Goal: Information Seeking & Learning: Learn about a topic

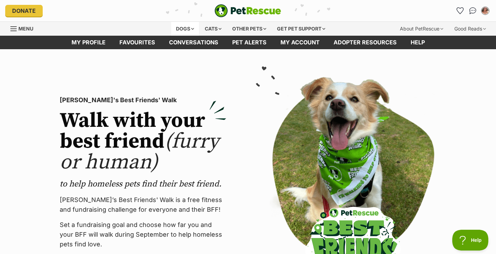
click at [178, 25] on div "Dogs" at bounding box center [185, 29] width 28 height 14
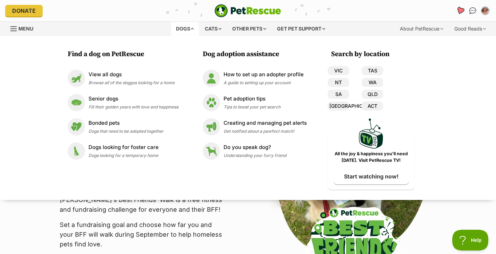
click at [456, 13] on link "Favourites" at bounding box center [460, 10] width 14 height 14
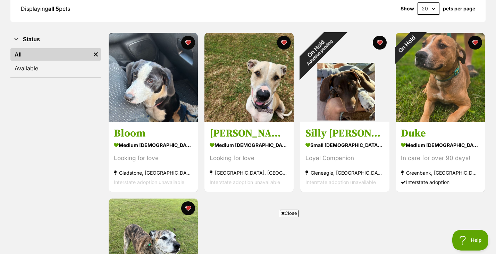
scroll to position [108, 0]
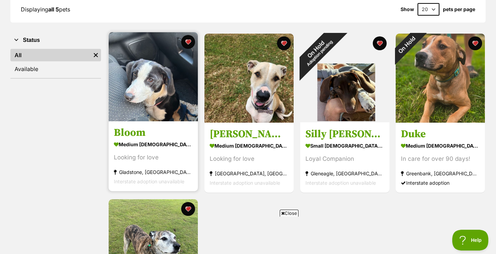
click at [176, 91] on img at bounding box center [153, 76] width 89 height 89
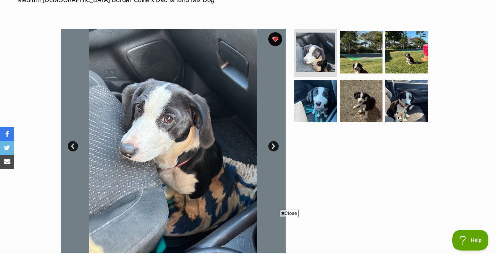
click at [272, 145] on link "Next" at bounding box center [273, 146] width 10 height 10
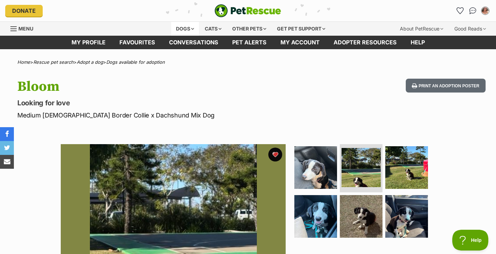
click at [185, 29] on div "Dogs" at bounding box center [185, 29] width 28 height 14
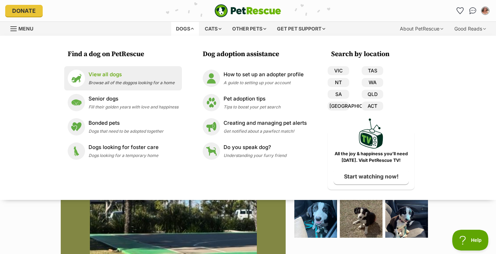
click at [105, 76] on p "View all dogs" at bounding box center [131, 75] width 86 height 8
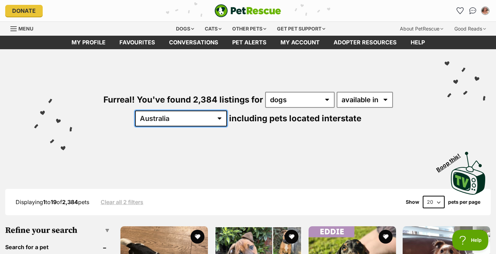
click at [196, 111] on select "Australia ACT NSW NT QLD SA TAS VIC WA" at bounding box center [181, 119] width 92 height 16
select select "QLD"
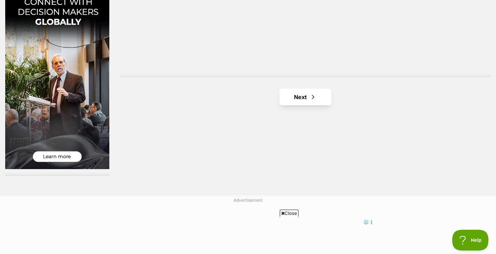
scroll to position [1275, 0]
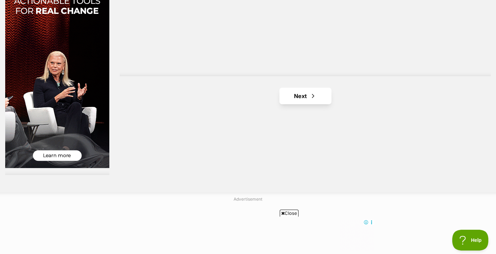
click at [314, 97] on link "Next" at bounding box center [305, 96] width 52 height 17
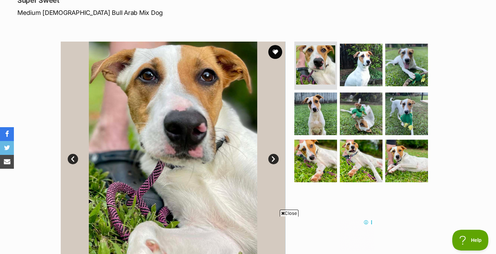
scroll to position [101, 0]
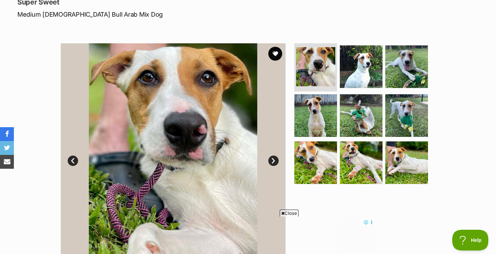
click at [288, 212] on span "Close" at bounding box center [289, 213] width 19 height 7
click at [273, 159] on link "Next" at bounding box center [273, 161] width 10 height 10
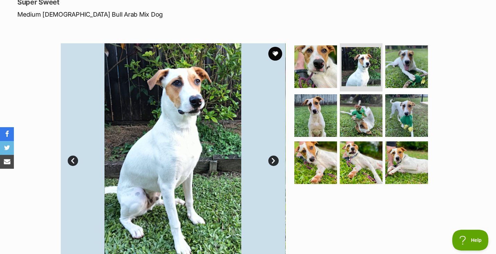
click at [273, 159] on link "Next" at bounding box center [273, 161] width 10 height 10
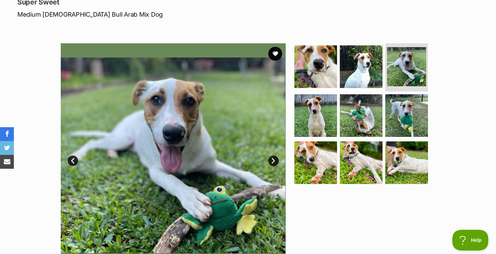
click at [273, 159] on link "Next" at bounding box center [273, 161] width 10 height 10
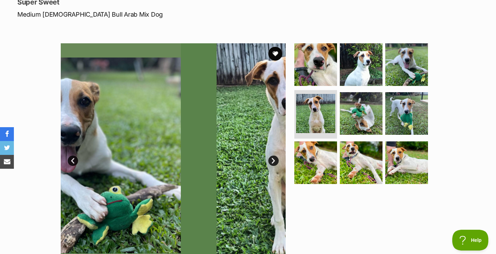
click at [273, 159] on link "Next" at bounding box center [273, 161] width 10 height 10
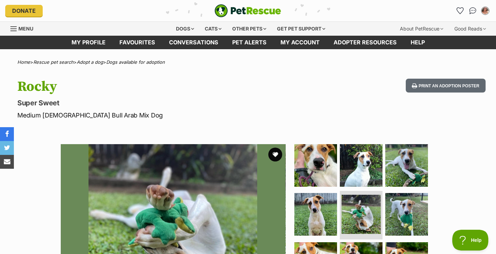
scroll to position [0, 0]
click at [280, 156] on button "favourite" at bounding box center [274, 154] width 15 height 15
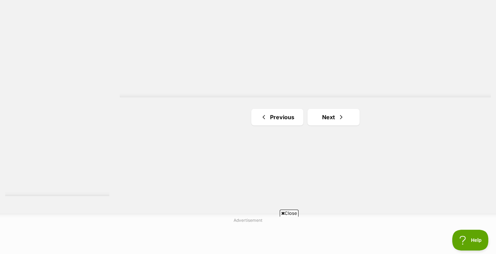
scroll to position [1256, 0]
click at [332, 111] on link "Next" at bounding box center [333, 115] width 52 height 17
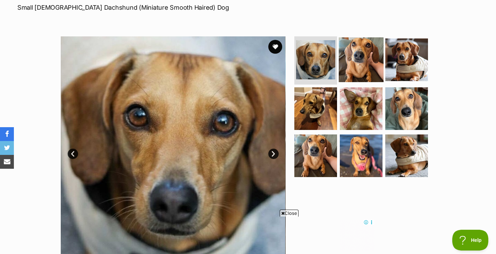
click at [362, 75] on img at bounding box center [361, 59] width 45 height 45
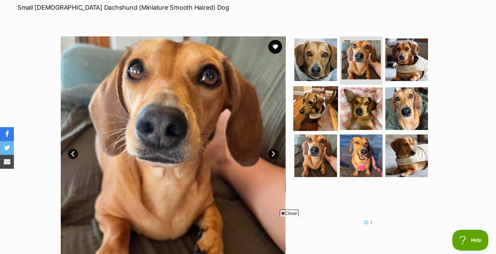
click at [326, 105] on img at bounding box center [315, 108] width 45 height 45
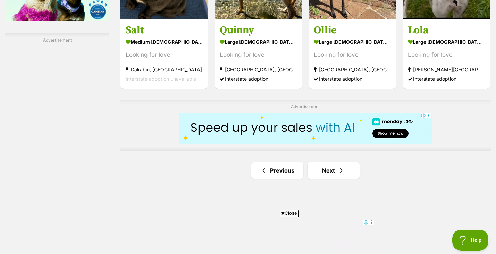
scroll to position [1190, 0]
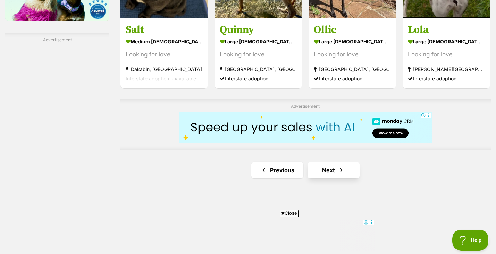
click at [321, 172] on link "Next" at bounding box center [333, 170] width 52 height 17
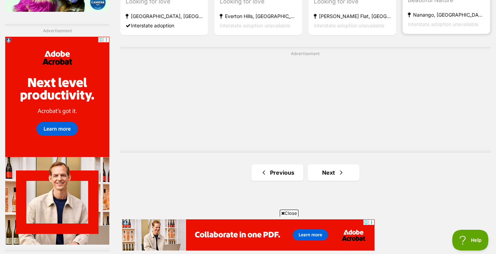
scroll to position [1200, 0]
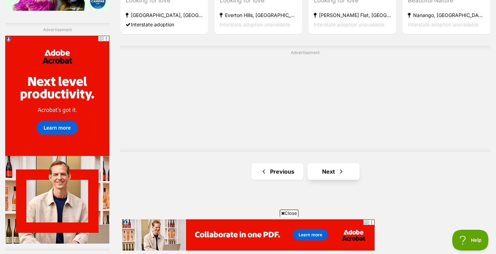
click at [345, 167] on link "Next" at bounding box center [333, 171] width 52 height 17
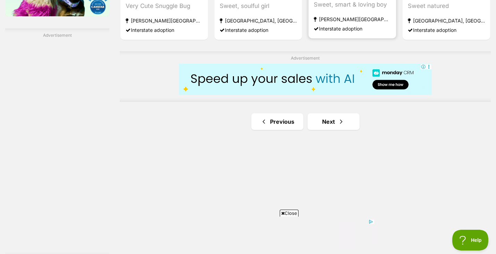
scroll to position [1224, 0]
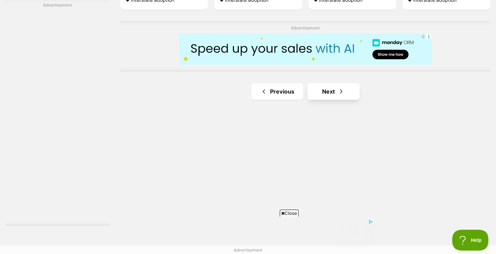
click at [330, 89] on link "Next" at bounding box center [333, 91] width 52 height 17
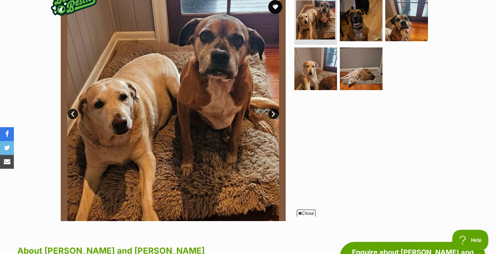
scroll to position [143, 0]
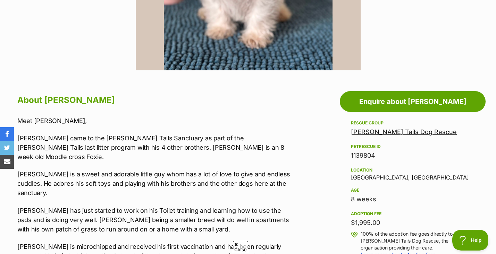
scroll to position [300, 0]
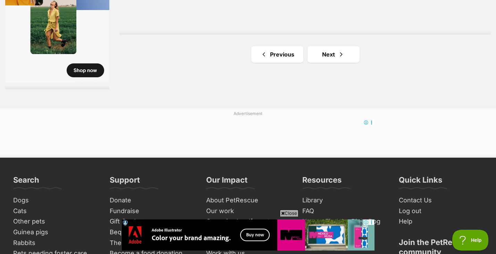
scroll to position [1359, 0]
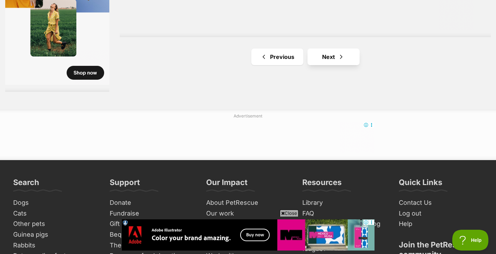
click at [327, 49] on link "Next" at bounding box center [333, 57] width 52 height 17
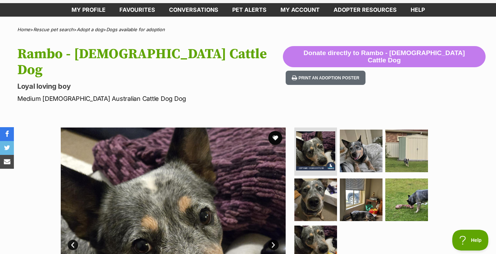
scroll to position [111, 0]
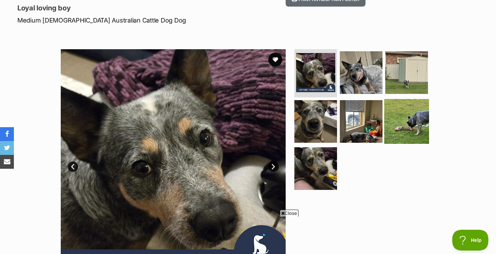
click at [394, 103] on img at bounding box center [406, 121] width 45 height 45
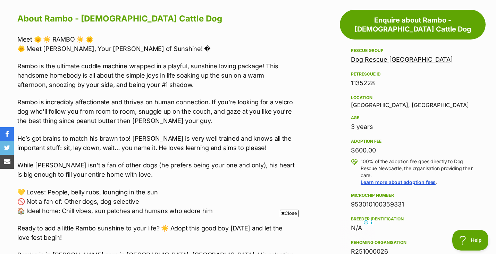
scroll to position [0, 0]
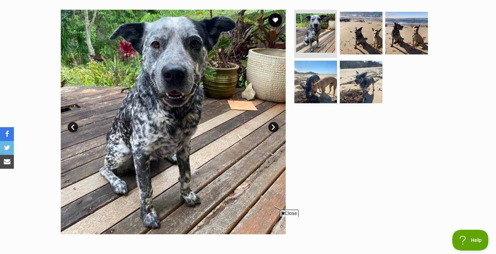
scroll to position [137, 0]
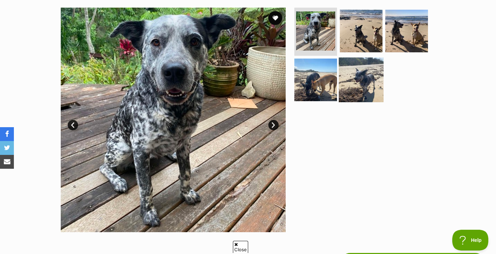
click at [369, 77] on img at bounding box center [361, 80] width 45 height 45
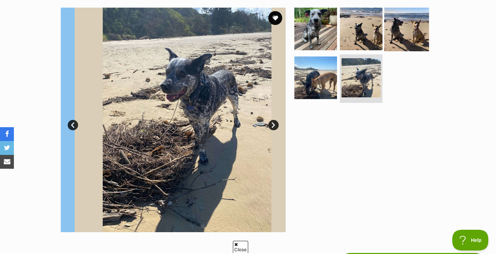
scroll to position [0, 0]
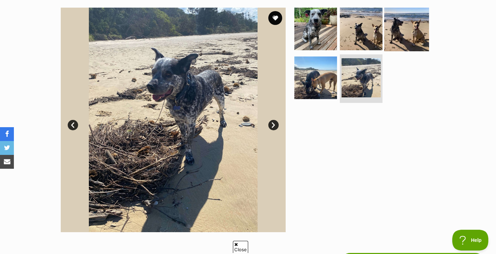
click at [395, 42] on img at bounding box center [406, 28] width 45 height 45
